Goal: Task Accomplishment & Management: Use online tool/utility

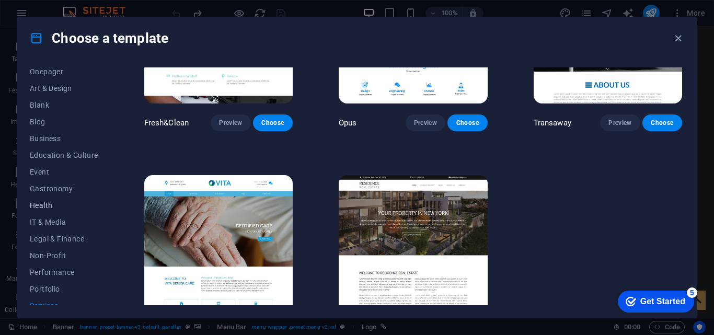
scroll to position [180, 0]
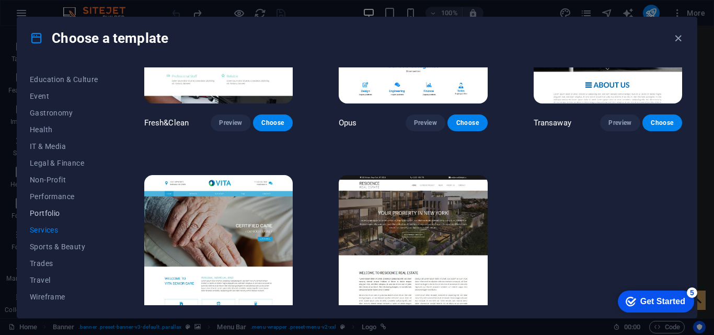
click at [63, 207] on button "Portfolio" at bounding box center [64, 213] width 68 height 17
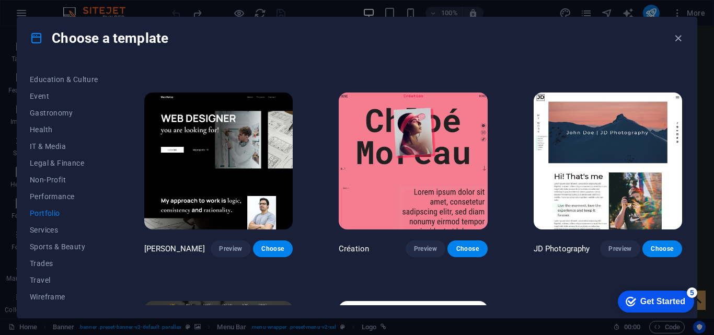
scroll to position [137, 0]
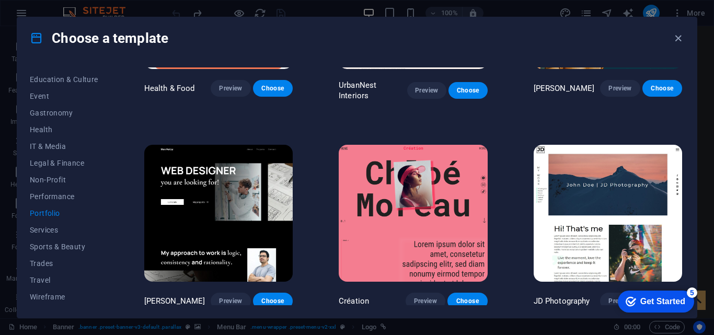
click at [623, 203] on img at bounding box center [607, 213] width 148 height 137
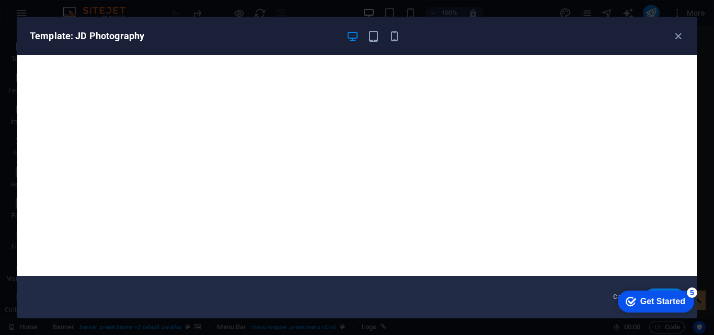
click at [635, 299] on div "checkmark Get Started 5" at bounding box center [655, 301] width 60 height 10
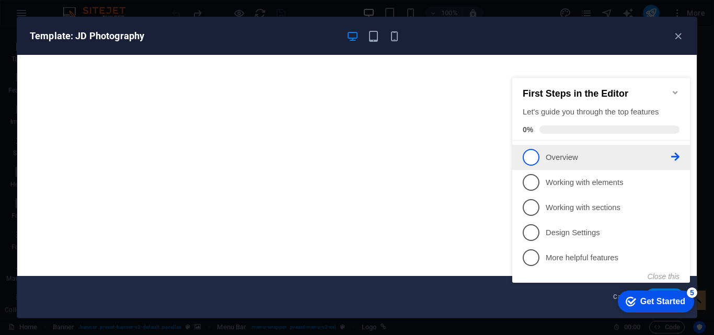
click at [528, 157] on span "1" at bounding box center [530, 157] width 17 height 17
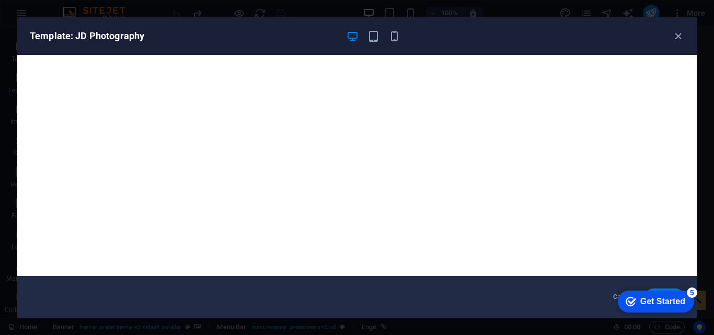
scroll to position [0, 0]
drag, startPoint x: 657, startPoint y: 304, endPoint x: 758, endPoint y: 516, distance: 235.3
click at [656, 304] on div "Get Started" at bounding box center [662, 301] width 45 height 9
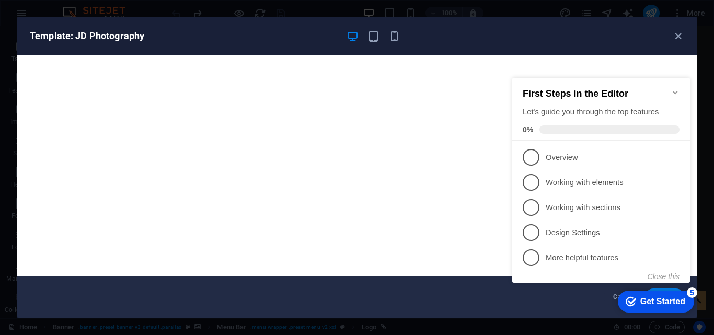
click at [631, 304] on icon "Get Started 5 items remaining, 0% complete" at bounding box center [630, 301] width 10 height 9
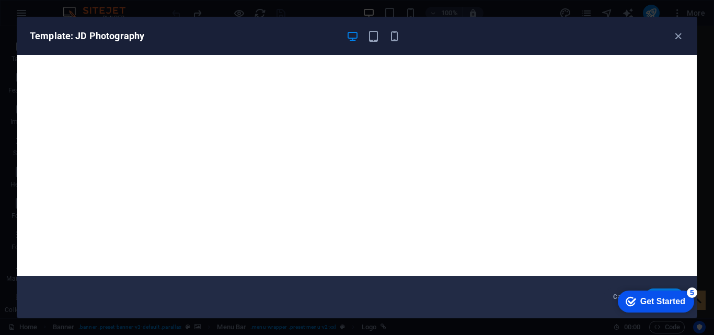
click at [636, 307] on icon "checkmark" at bounding box center [630, 301] width 10 height 10
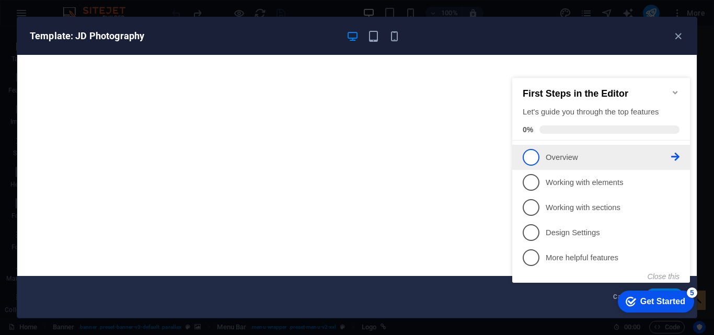
click at [531, 155] on span "1" at bounding box center [530, 157] width 17 height 17
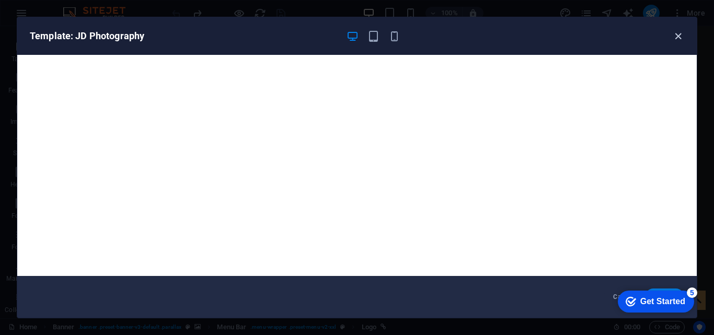
click at [673, 36] on icon "button" at bounding box center [678, 36] width 12 height 12
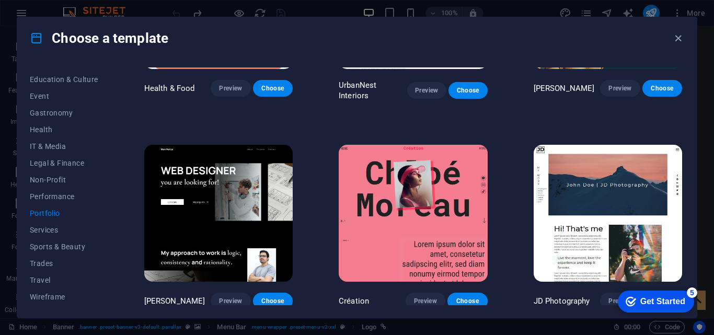
scroll to position [242, 0]
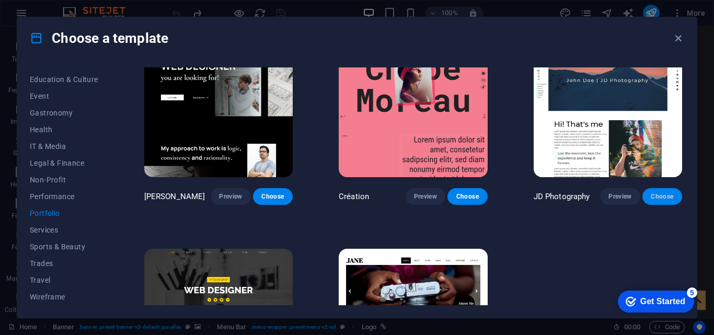
click at [665, 195] on span "Choose" at bounding box center [661, 196] width 23 height 8
